Goal: Transaction & Acquisition: Purchase product/service

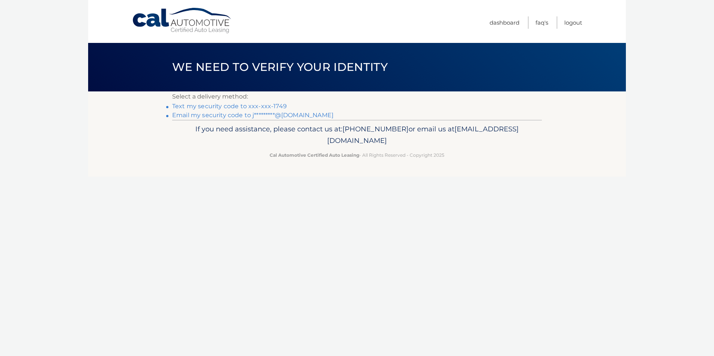
click at [279, 108] on link "Text my security code to xxx-xxx-1749" at bounding box center [229, 106] width 115 height 7
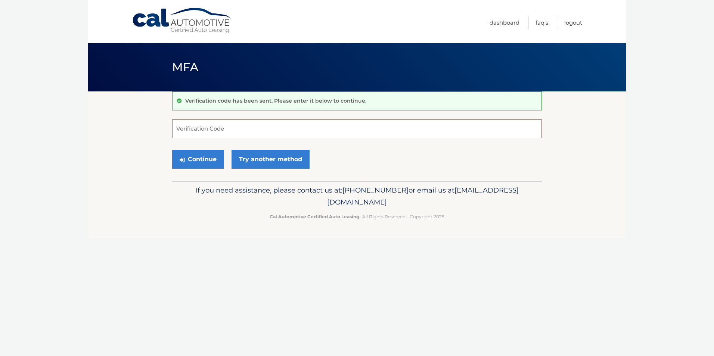
click at [229, 128] on input "Verification Code" at bounding box center [357, 128] width 370 height 19
click at [230, 157] on form "8 Verification Code Continue Try another method" at bounding box center [357, 145] width 370 height 53
click at [249, 136] on input "8" at bounding box center [357, 128] width 370 height 19
type input "853369"
click at [172, 150] on button "Continue" at bounding box center [198, 159] width 52 height 19
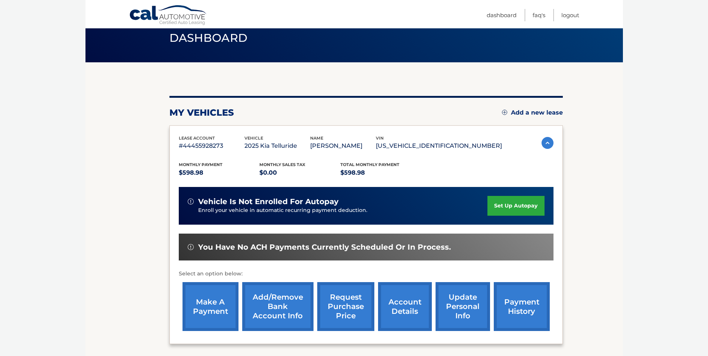
scroll to position [96, 0]
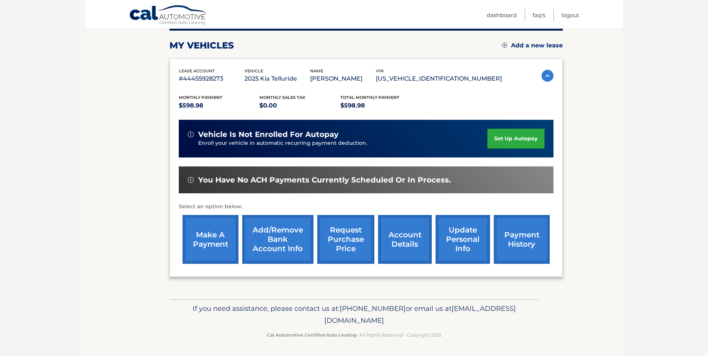
click at [215, 243] on link "make a payment" at bounding box center [211, 239] width 56 height 49
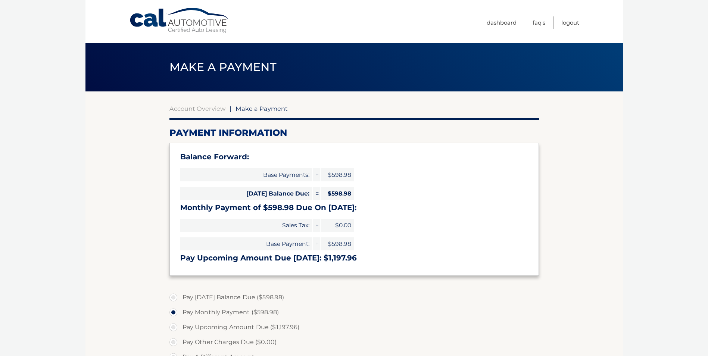
select select "NDJhZWRkZDUtYTMyNS00OGRjLWEzNDAtMjAxNDk4NmZjMGQ1"
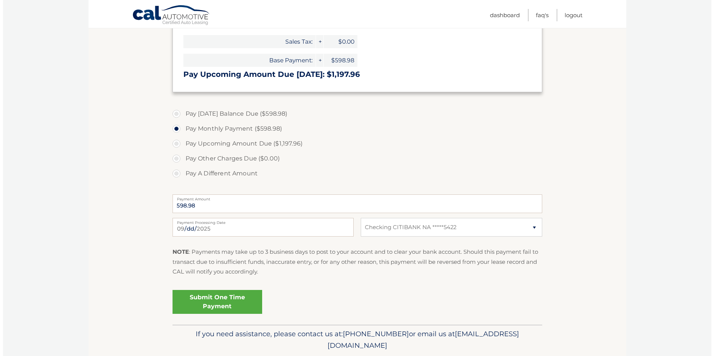
scroll to position [187, 0]
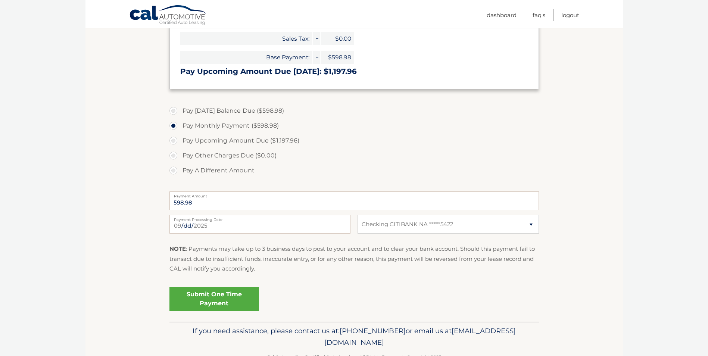
click at [227, 299] on link "Submit One Time Payment" at bounding box center [214, 299] width 90 height 24
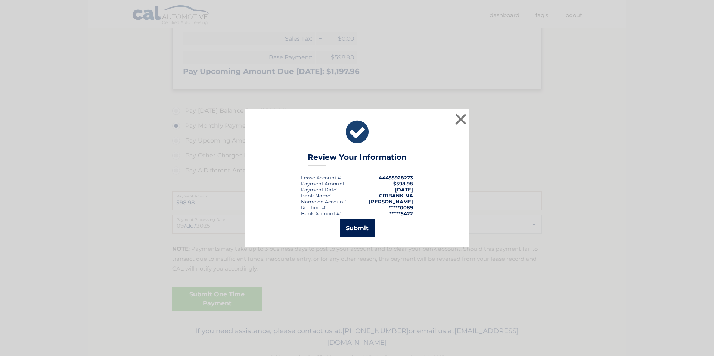
click at [354, 227] on button "Submit" at bounding box center [357, 229] width 35 height 18
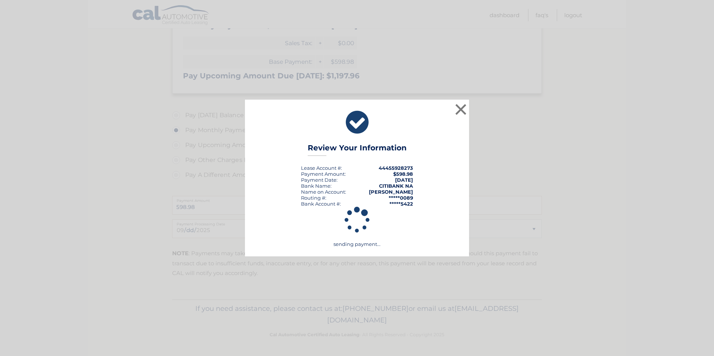
scroll to position [182, 0]
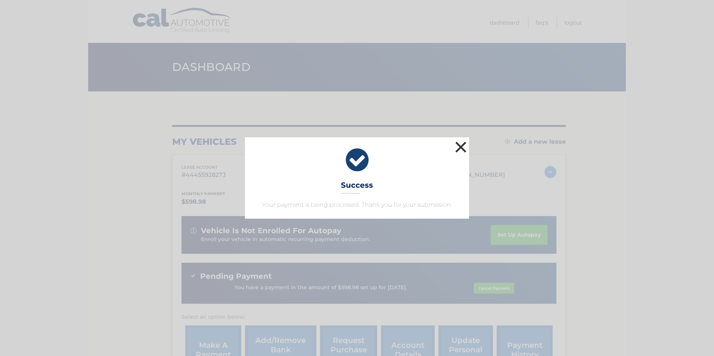
click at [456, 145] on button "×" at bounding box center [460, 147] width 15 height 15
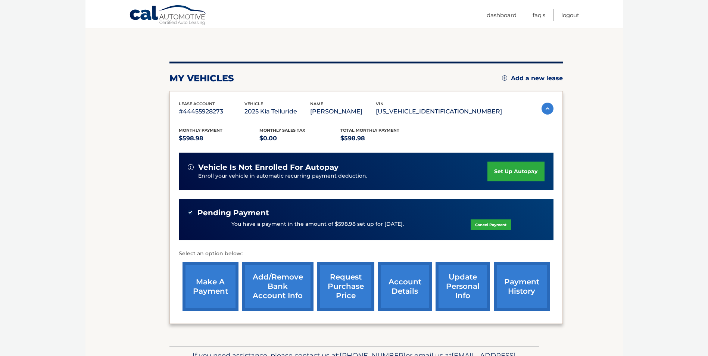
scroll to position [75, 0]
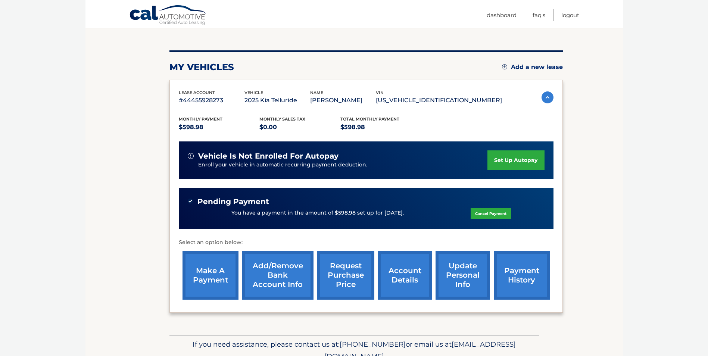
drag, startPoint x: 321, startPoint y: 221, endPoint x: 246, endPoint y: 205, distance: 76.7
click at [320, 221] on div "Pending Payment You have a payment in the amount of $598.98 set up for [DATE]. …" at bounding box center [366, 208] width 375 height 41
click at [212, 205] on span "Pending Payment" at bounding box center [233, 201] width 72 height 9
click at [191, 202] on img at bounding box center [190, 201] width 5 height 5
click at [217, 281] on link "make a payment" at bounding box center [211, 275] width 56 height 49
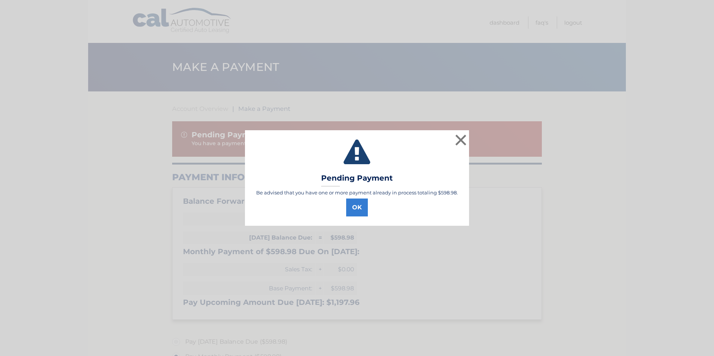
select select "NDJhZWRkZDUtYTMyNS00OGRjLWEzNDAtMjAxNDk4NmZjMGQ1"
click at [357, 209] on button "OK" at bounding box center [357, 208] width 22 height 18
